Goal: Task Accomplishment & Management: Manage account settings

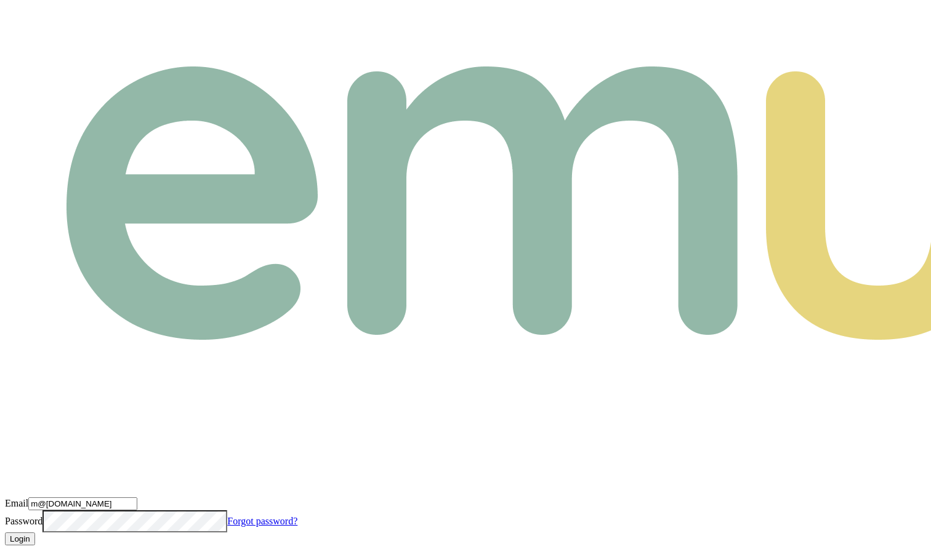
type input "m@[DOMAIN_NAME]"
click at [35, 533] on button "Login" at bounding box center [20, 539] width 30 height 13
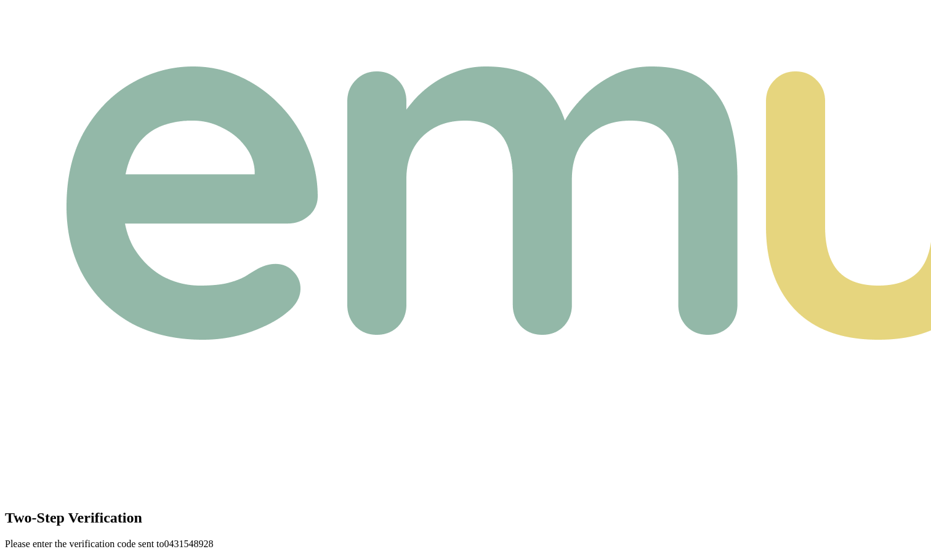
type input "0"
type input "3"
type input "4"
type input "3"
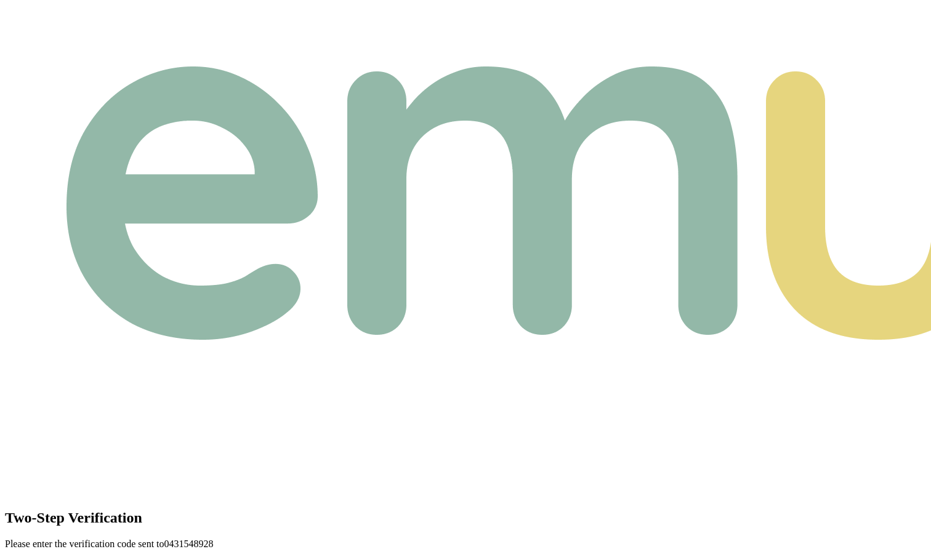
type input "9"
type input "6"
checkbox input "false"
